Goal: Task Accomplishment & Management: Use online tool/utility

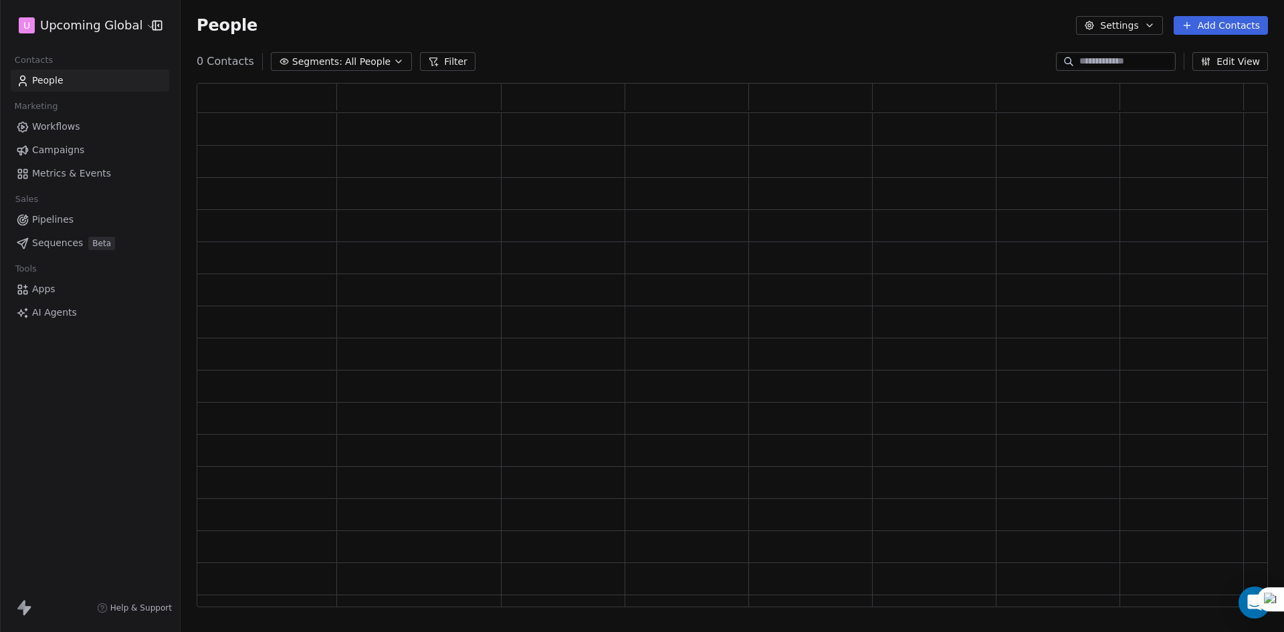
scroll to position [514, 1061]
click at [379, 61] on span "All People" at bounding box center [376, 62] width 45 height 14
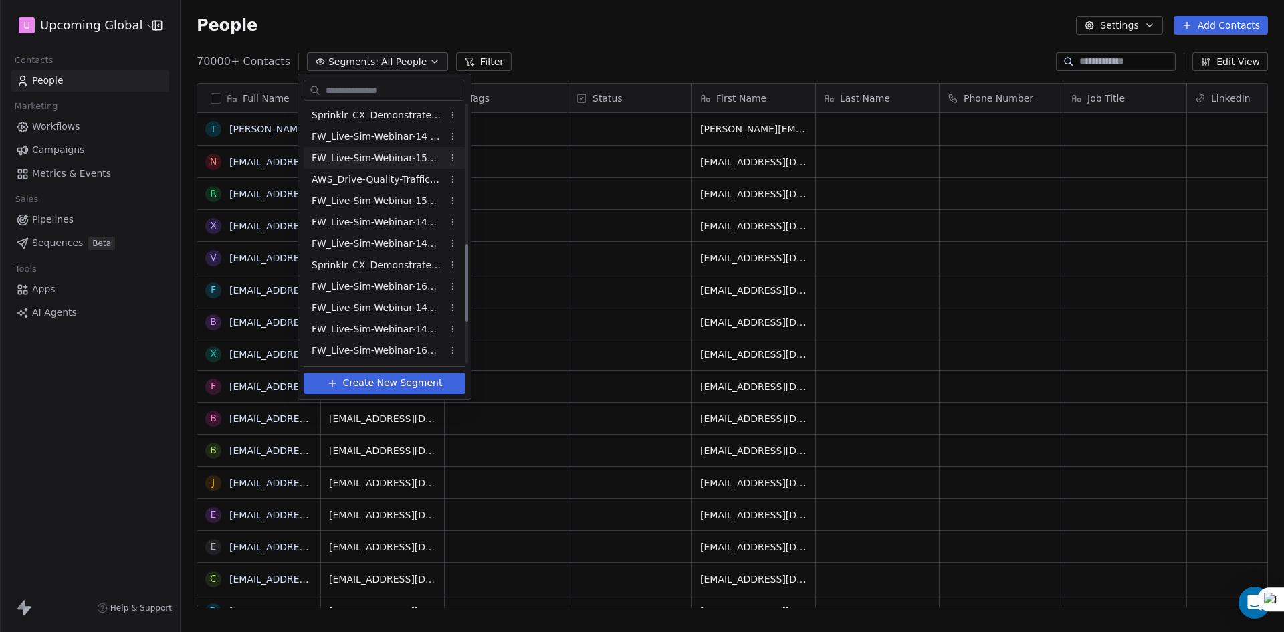
scroll to position [601, 0]
click at [400, 225] on span "FW_Live-Sim-Webinar-14Oct'25-EU CX" at bounding box center [377, 222] width 131 height 14
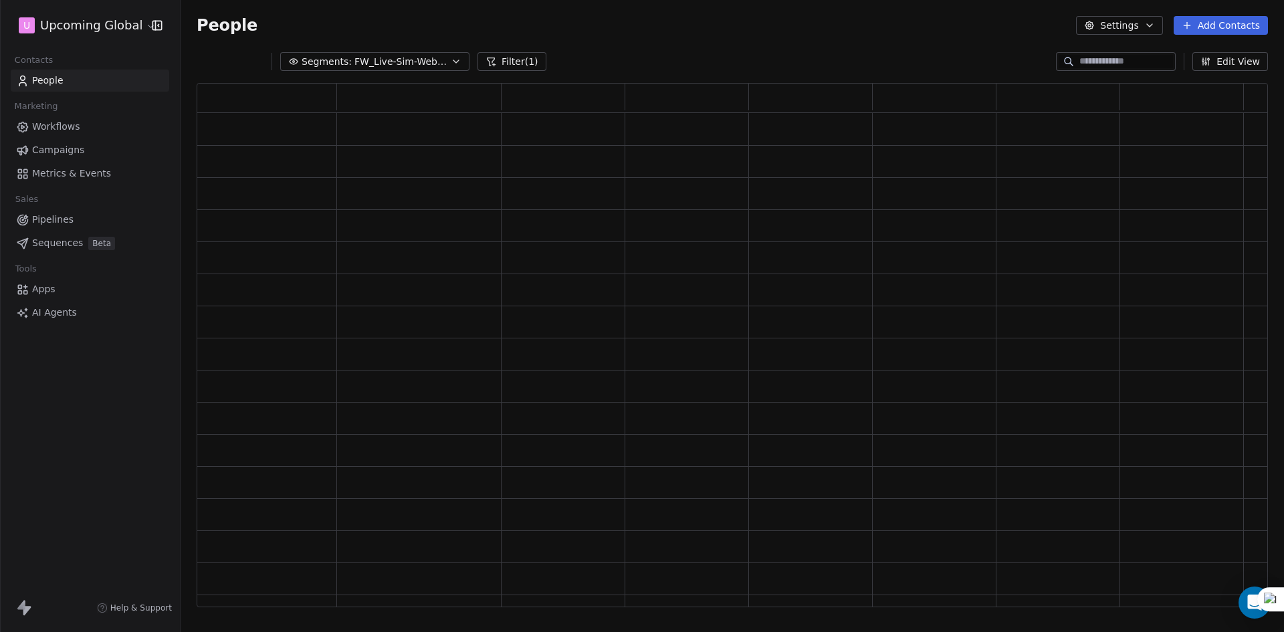
scroll to position [514, 1061]
click at [403, 60] on span "FW_Live-Sim-Webinar-14Oct'25-EU CX" at bounding box center [401, 62] width 94 height 14
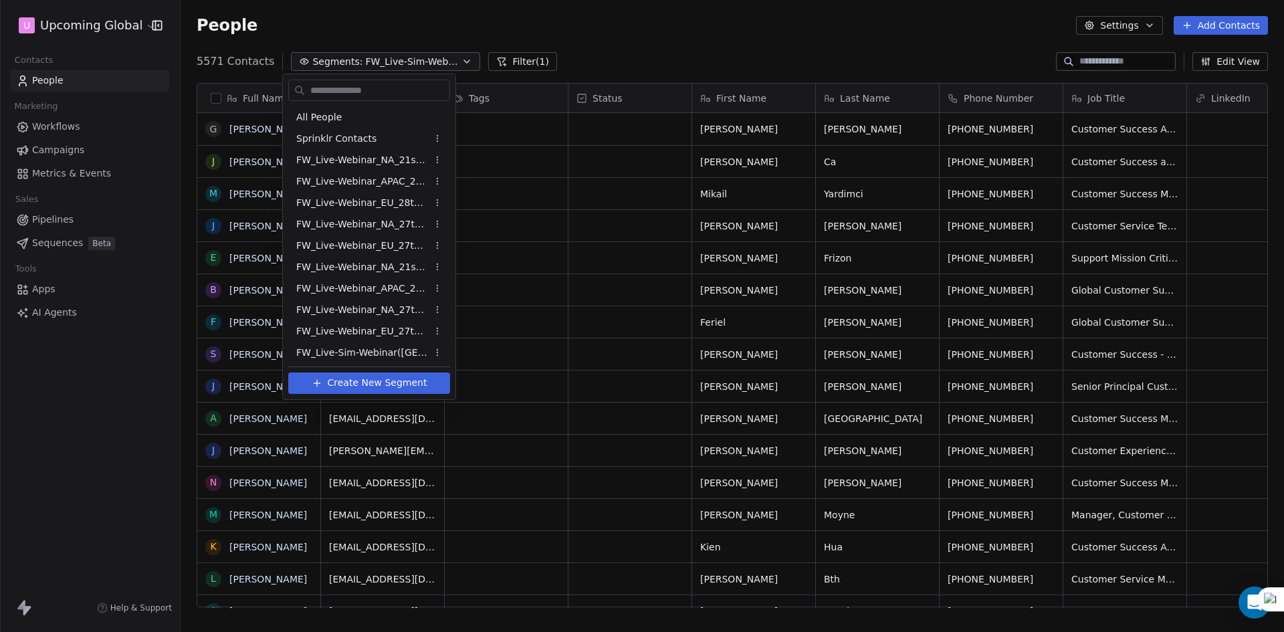
scroll to position [546, 1094]
click at [390, 265] on span "FW_Live-Sim-Webinar-14Oct'25-IND+ANZ" at bounding box center [361, 265] width 131 height 14
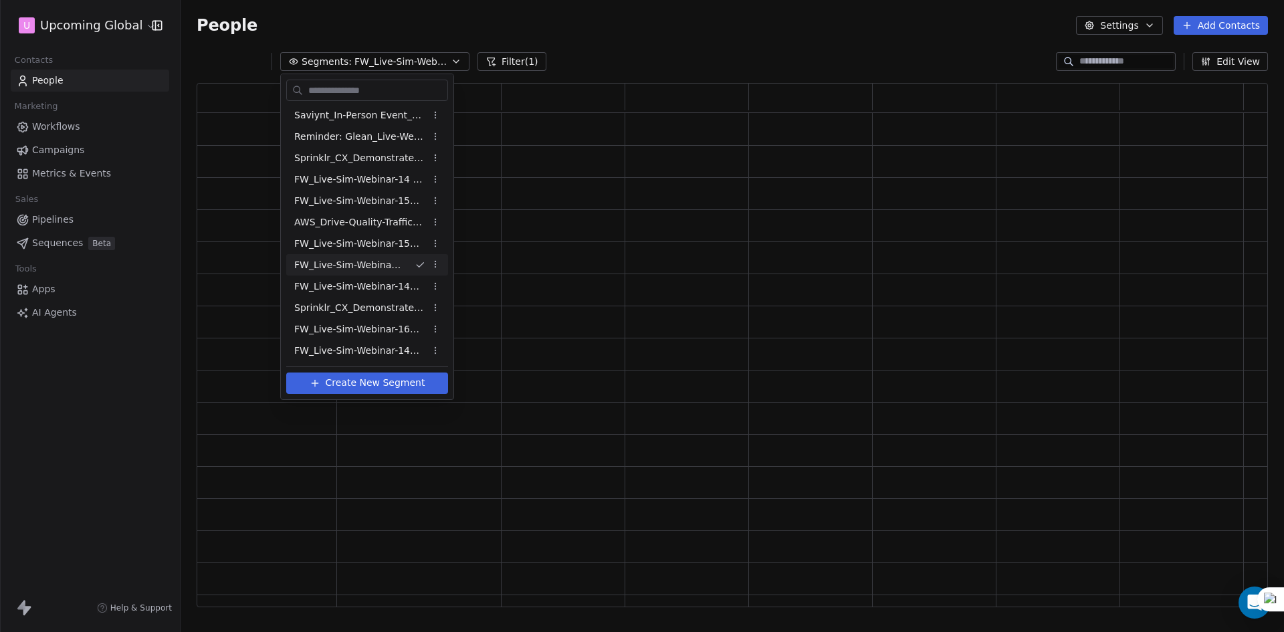
scroll to position [514, 1061]
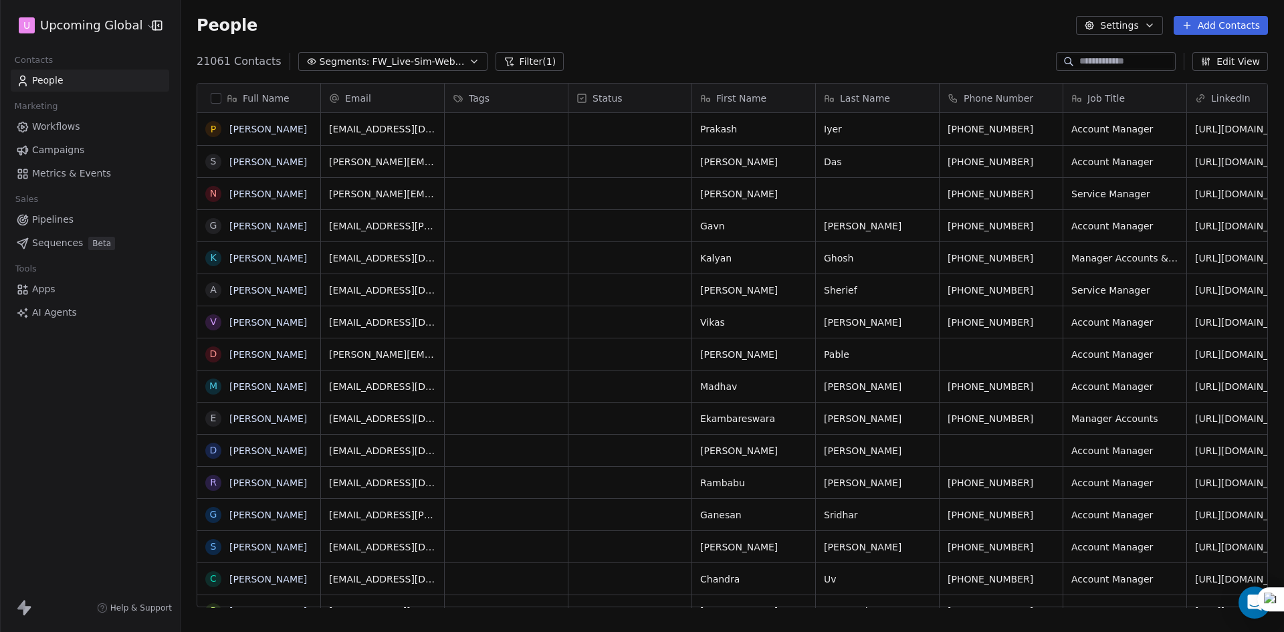
click at [441, 61] on span "FW_Live-Sim-Webinar-14Oct'25-IND+ANZ" at bounding box center [420, 62] width 94 height 14
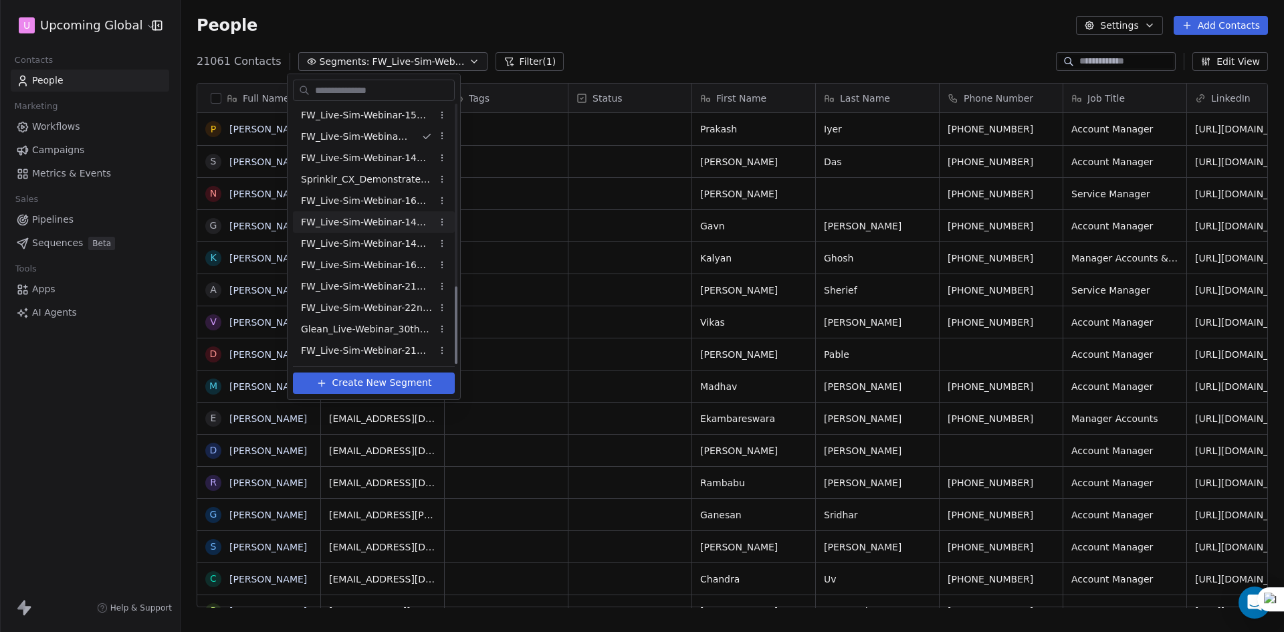
scroll to position [601, 0]
click at [402, 240] on span "FW_Live-Sim-Webinar-14Oct'25-IND+ANZ CX" at bounding box center [366, 244] width 131 height 14
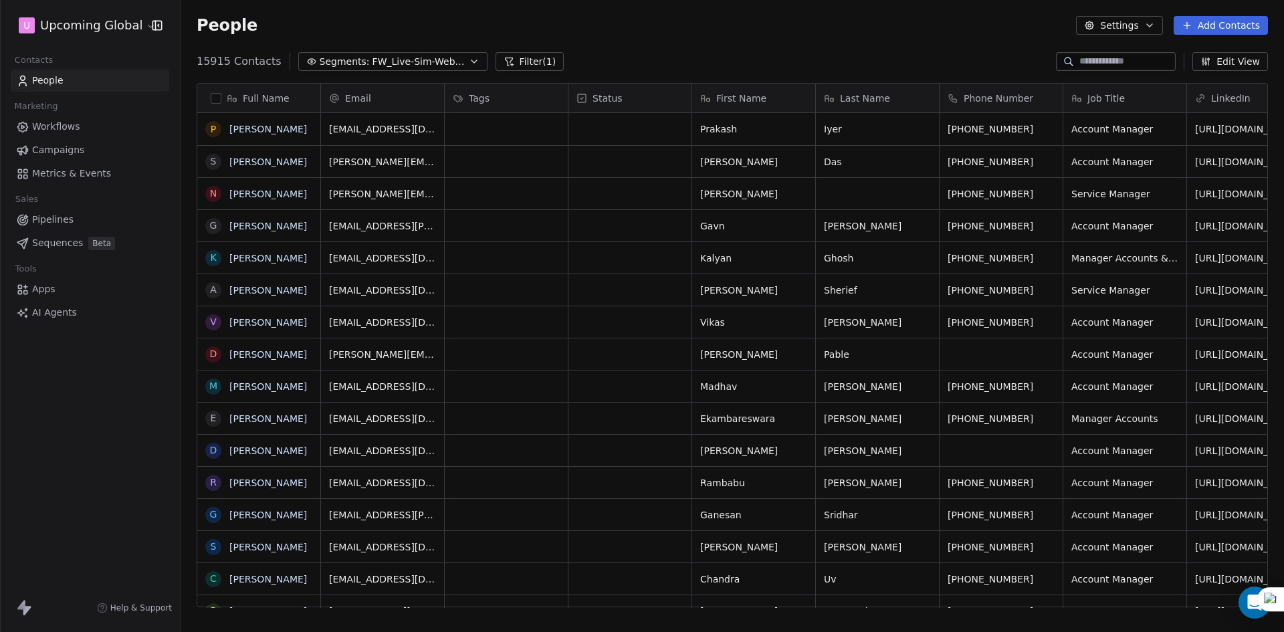
scroll to position [546, 1094]
click at [217, 96] on button "button" at bounding box center [216, 98] width 11 height 11
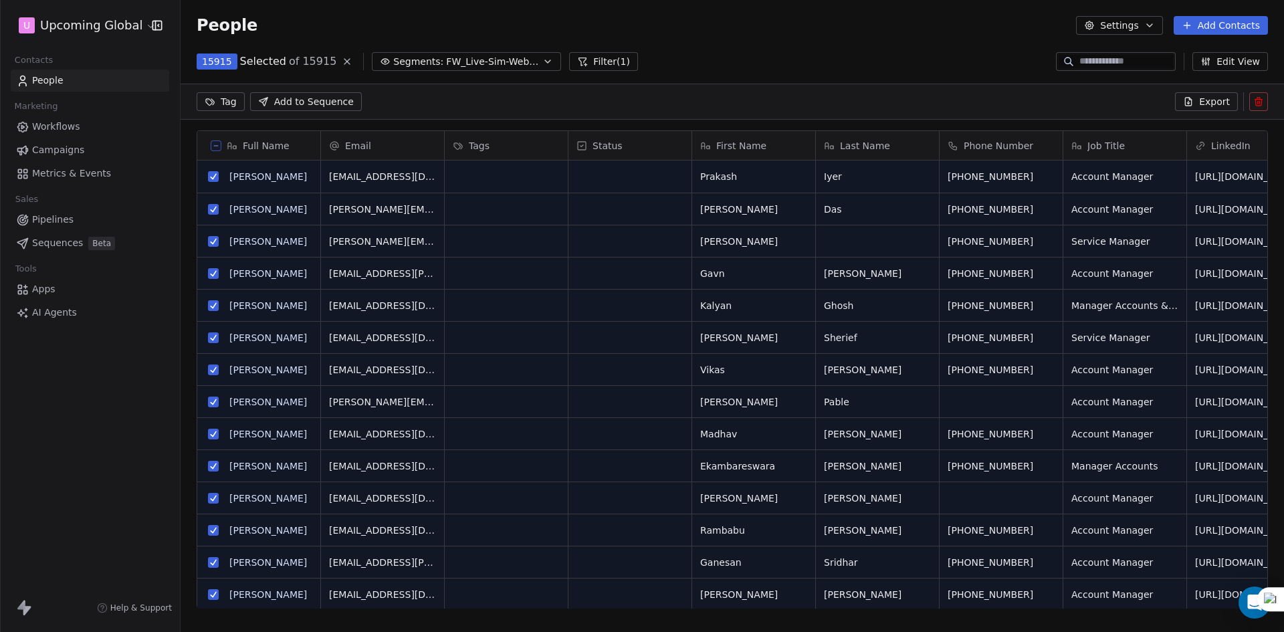
scroll to position [499, 1094]
click at [1208, 102] on span "Export" at bounding box center [1214, 101] width 31 height 13
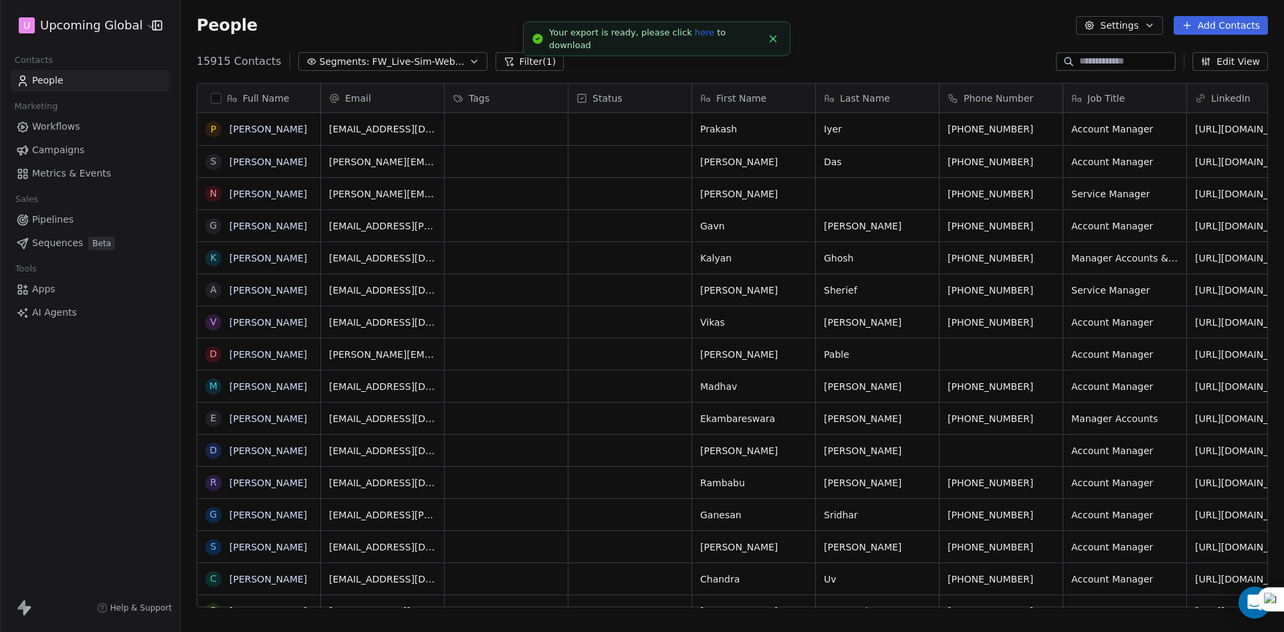
click at [695, 37] on link "here" at bounding box center [704, 32] width 19 height 10
